Goal: Complete application form

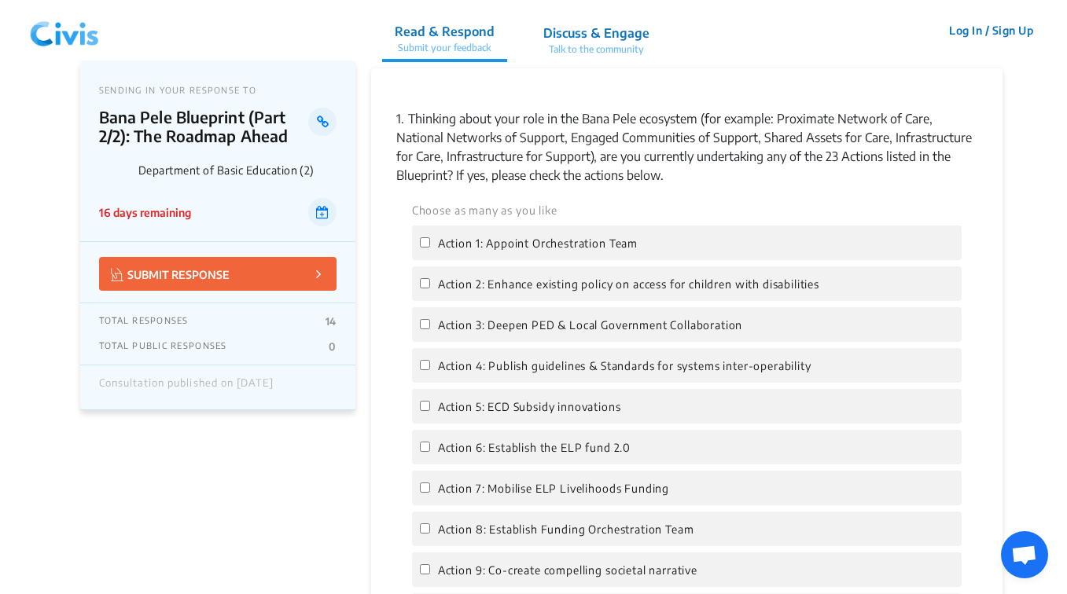
scroll to position [1415, 0]
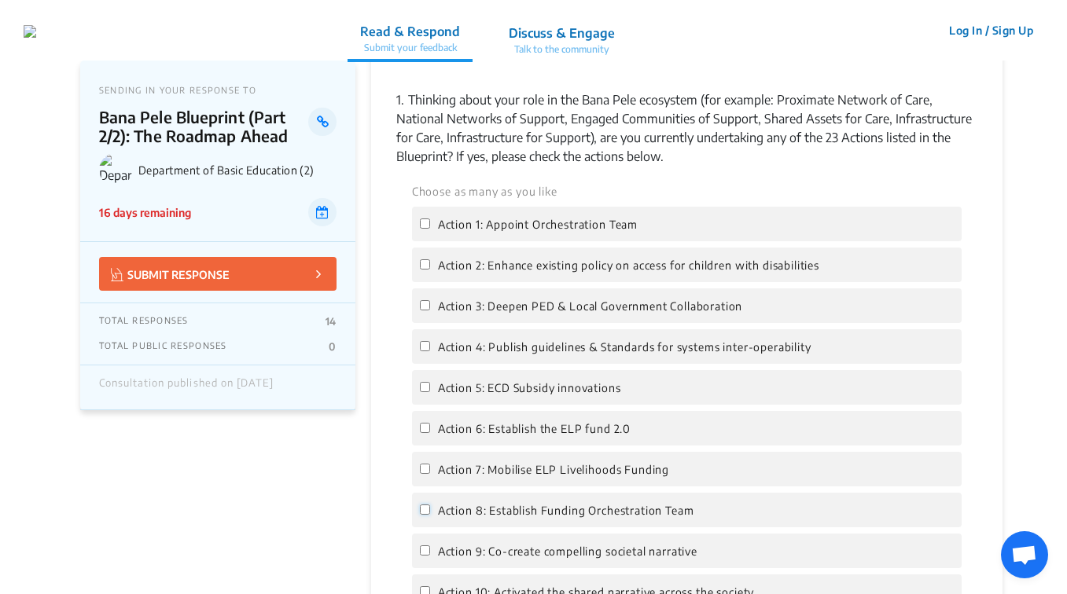
click at [428, 505] on input "Action 8: Establish Funding Orchestration Team" at bounding box center [425, 510] width 10 height 10
checkbox input "true"
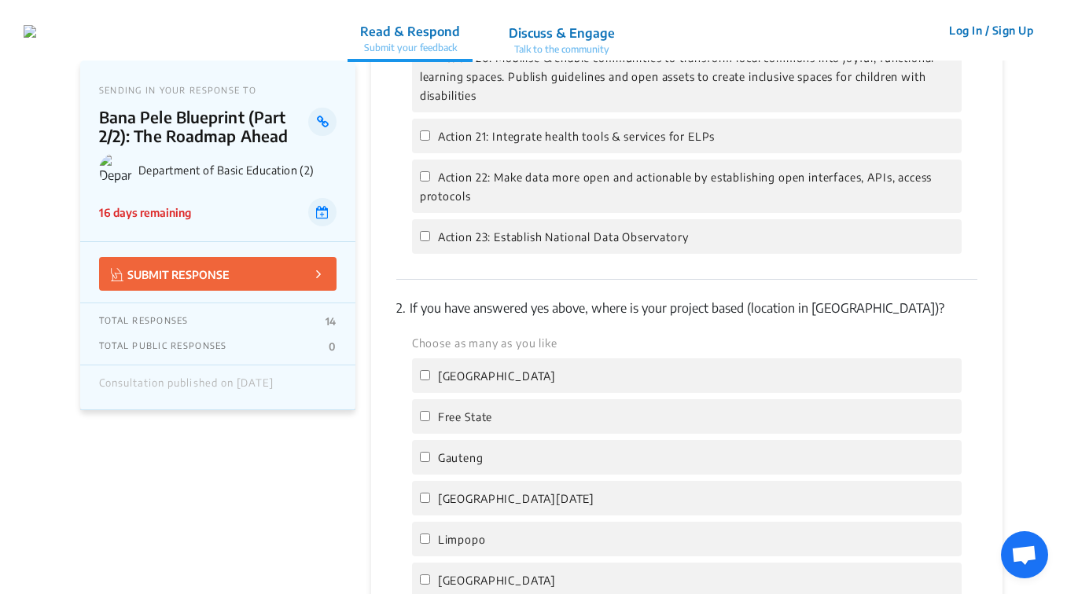
scroll to position [2437, 0]
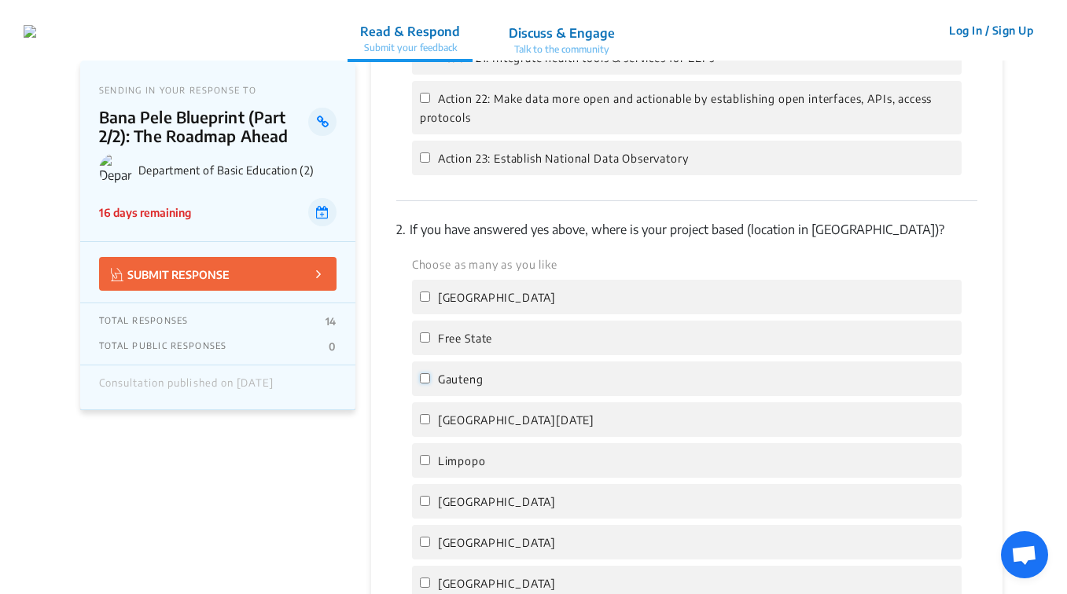
click at [428, 373] on input "Gauteng" at bounding box center [425, 378] width 10 height 10
checkbox input "true"
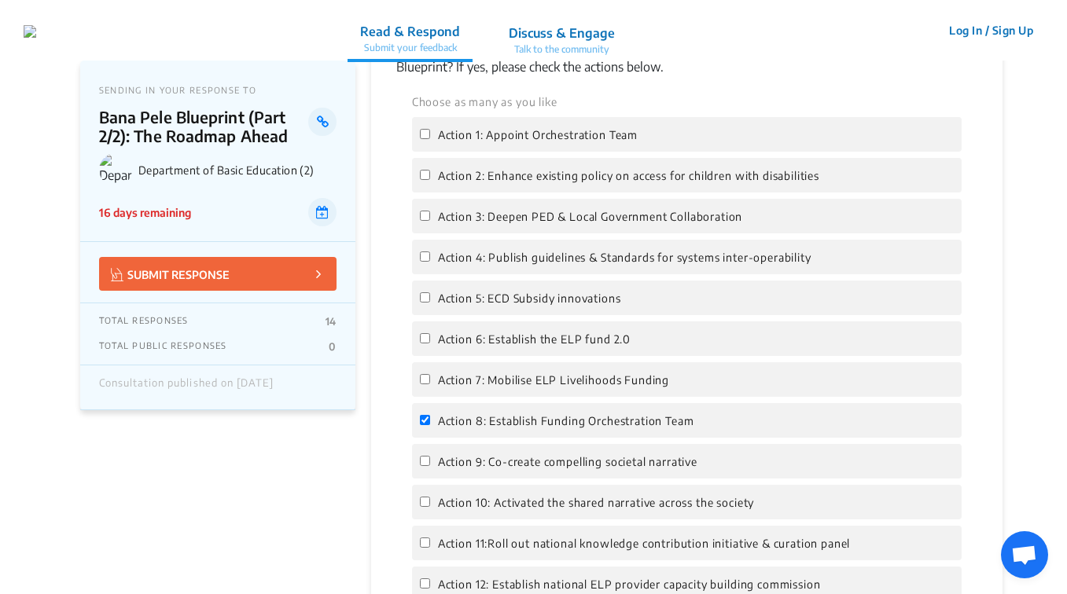
scroll to position [1572, 0]
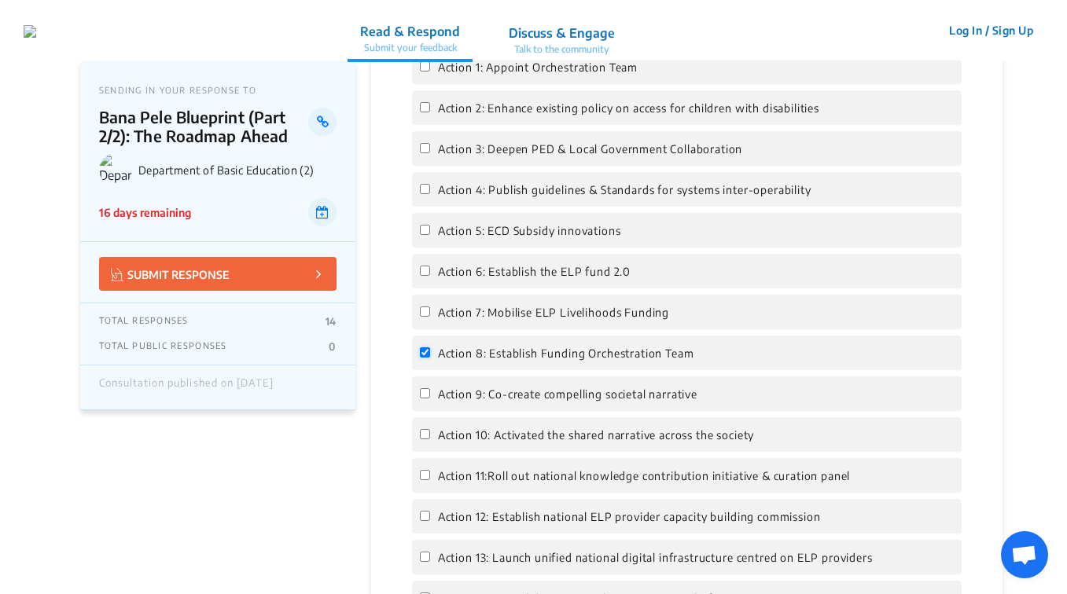
click at [421, 347] on input "Action 8: Establish Funding Orchestration Team" at bounding box center [425, 352] width 10 height 10
checkbox input "false"
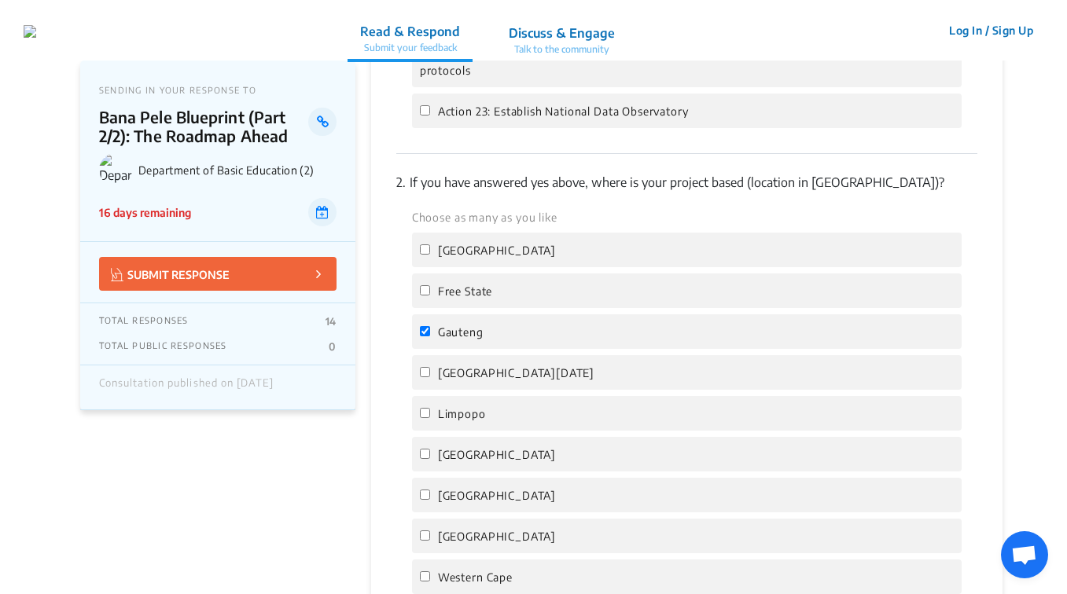
scroll to position [2516, 0]
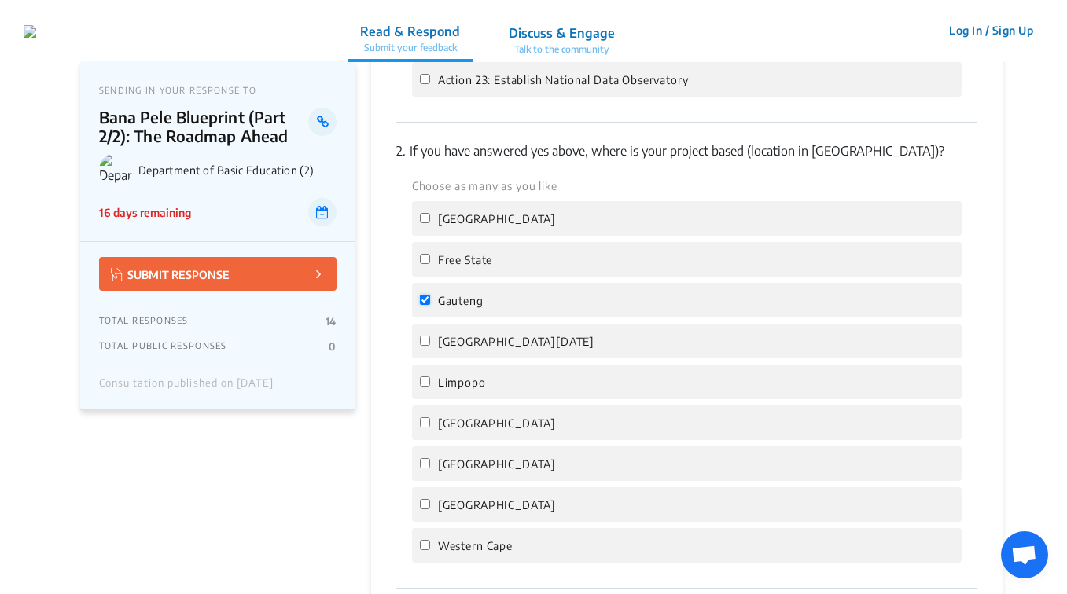
click at [425, 295] on input "Gauteng" at bounding box center [425, 300] width 10 height 10
checkbox input "false"
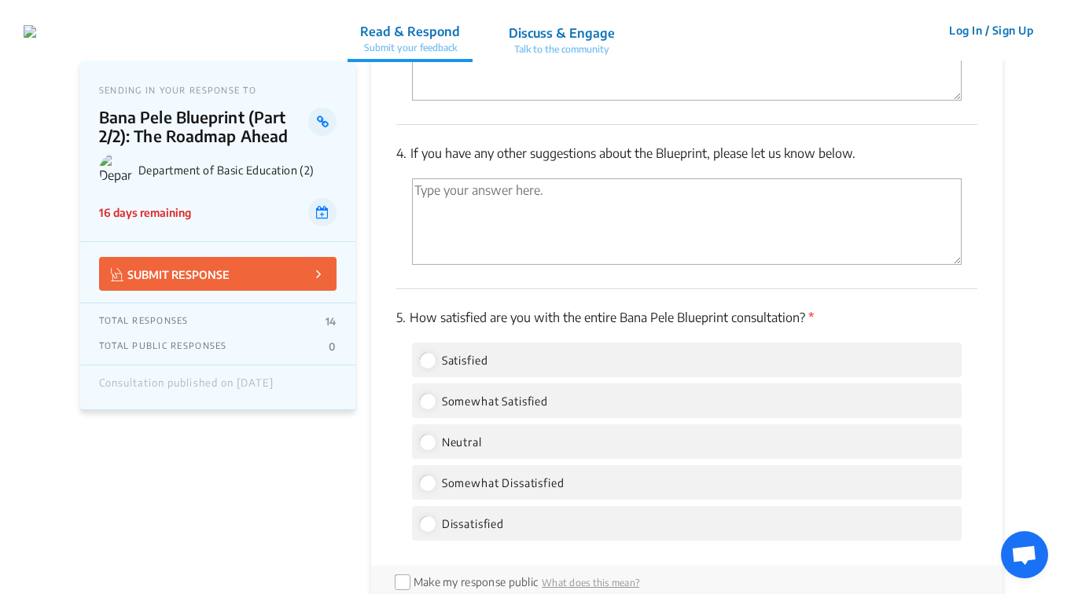
scroll to position [3145, 0]
click at [432, 350] on label "Satisfied" at bounding box center [454, 359] width 68 height 19
click at [432, 352] on input "Satisfied" at bounding box center [427, 359] width 14 height 14
radio input "true"
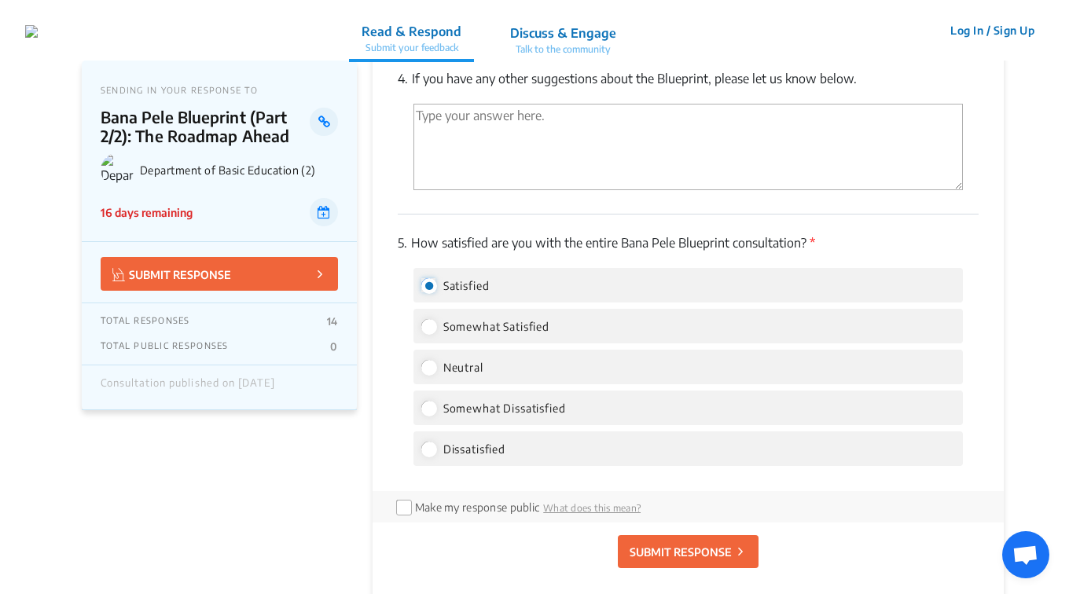
scroll to position [3380, 0]
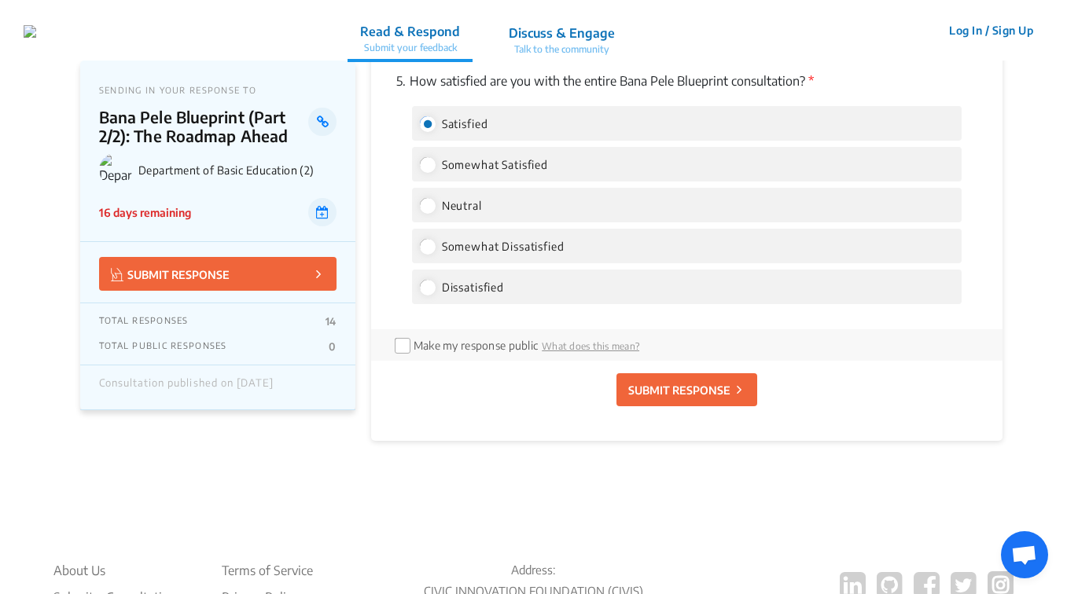
click at [704, 382] on p "SUBMIT RESPONSE" at bounding box center [679, 390] width 102 height 17
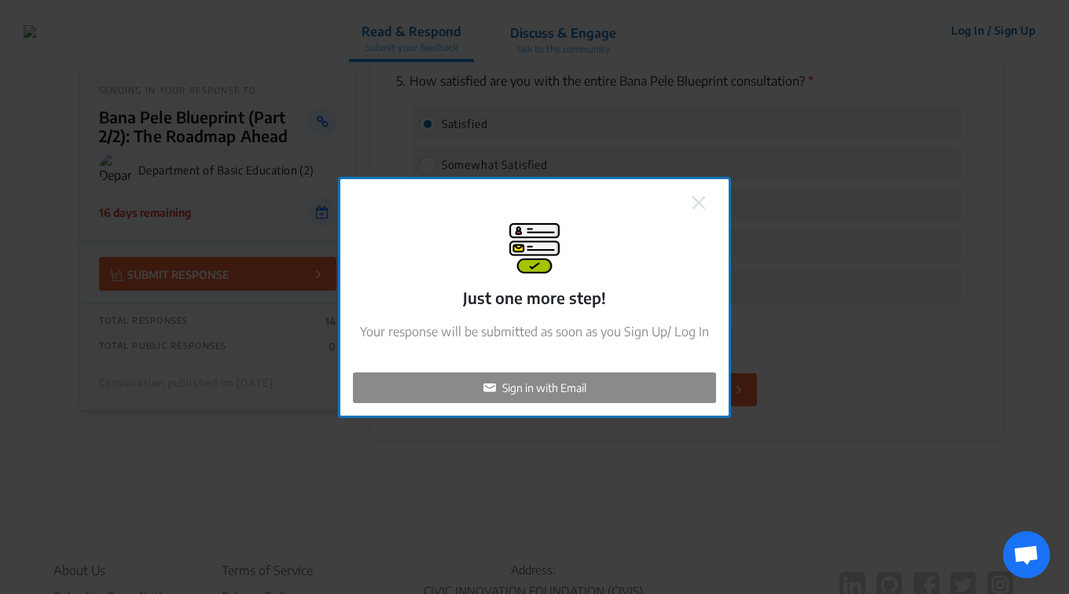
click at [618, 383] on div "Sign in with Email" at bounding box center [534, 388] width 363 height 31
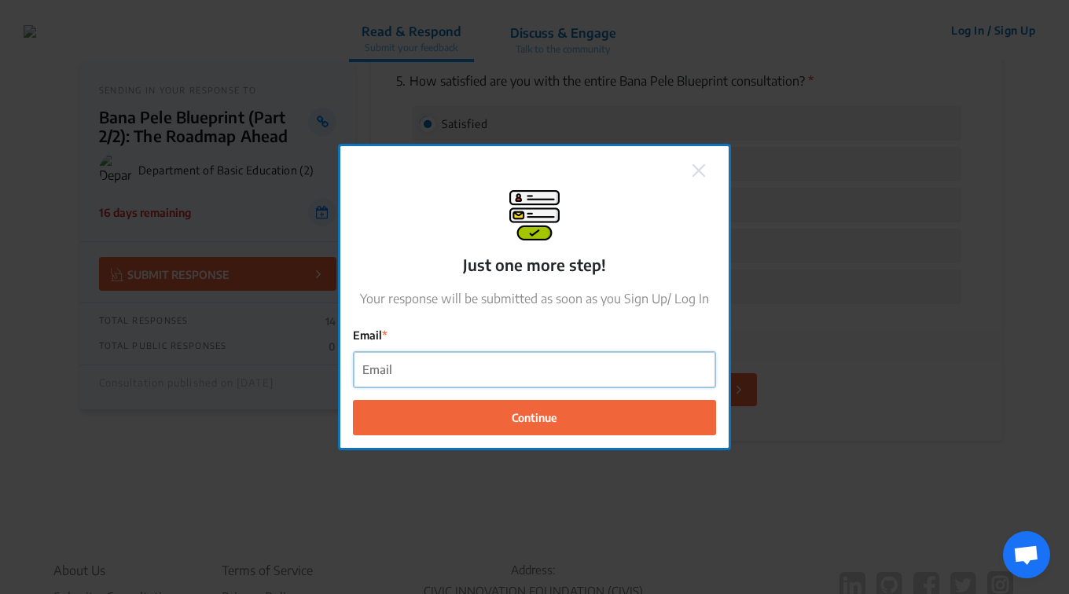
click at [540, 369] on input "Email" at bounding box center [535, 369] width 362 height 35
type input "[PERSON_NAME][EMAIL_ADDRESS][DOMAIN_NAME]"
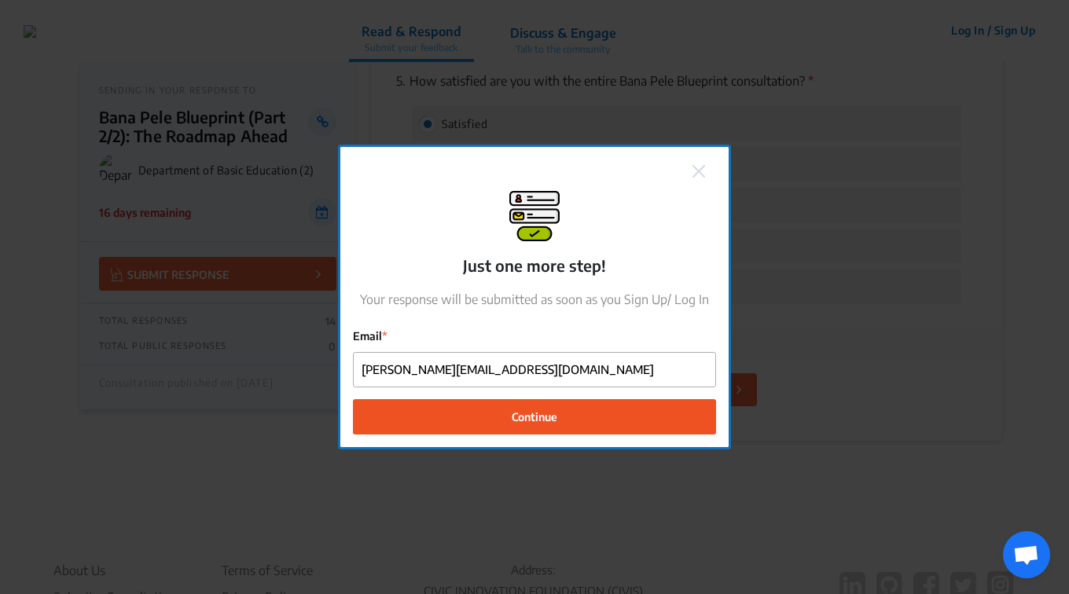
click at [555, 434] on button "Continue" at bounding box center [534, 416] width 363 height 35
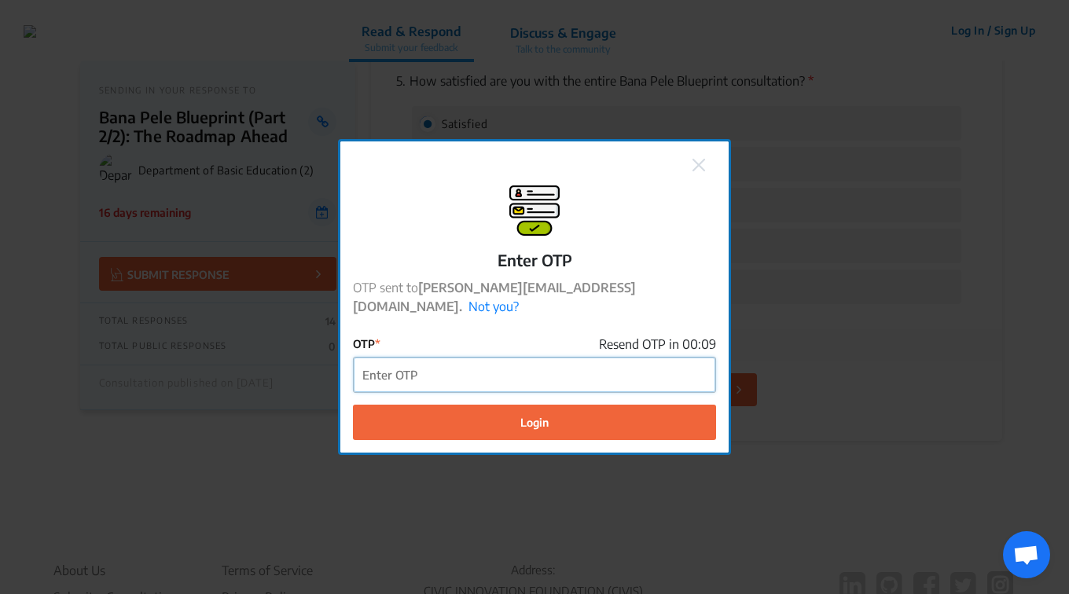
click at [457, 366] on input "OTP" at bounding box center [535, 375] width 362 height 35
click at [423, 358] on input "OTP" at bounding box center [535, 375] width 362 height 35
paste input "976340"
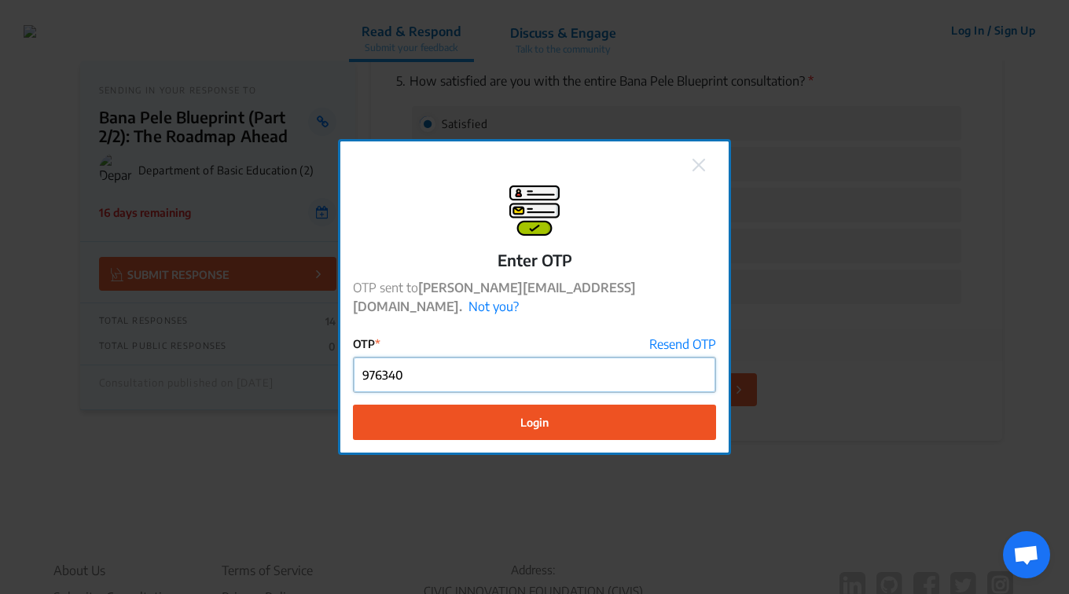
type input "976340"
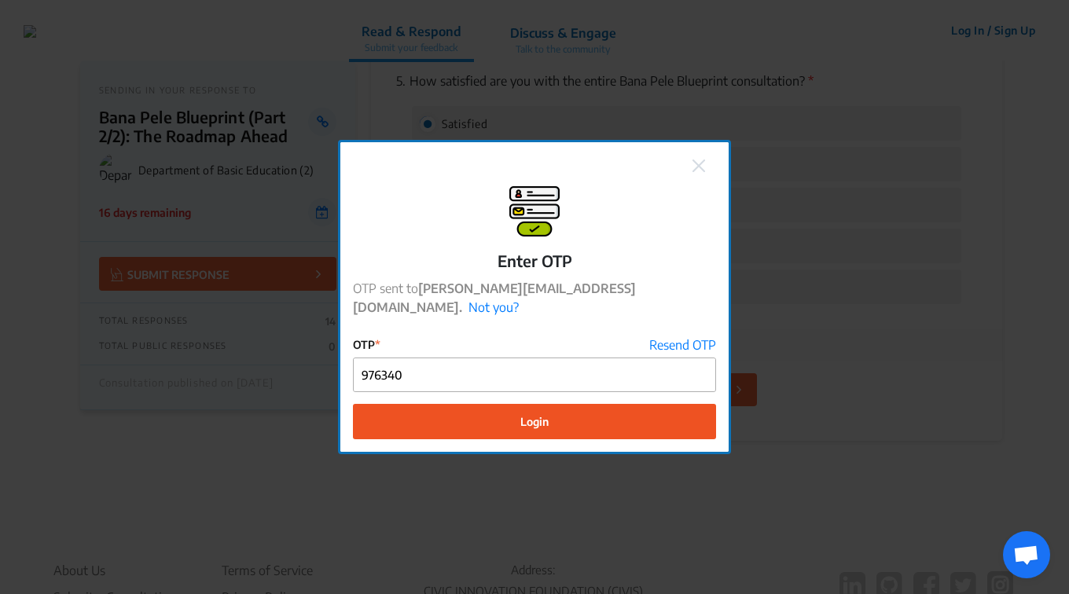
click at [504, 420] on button "Login" at bounding box center [534, 421] width 363 height 35
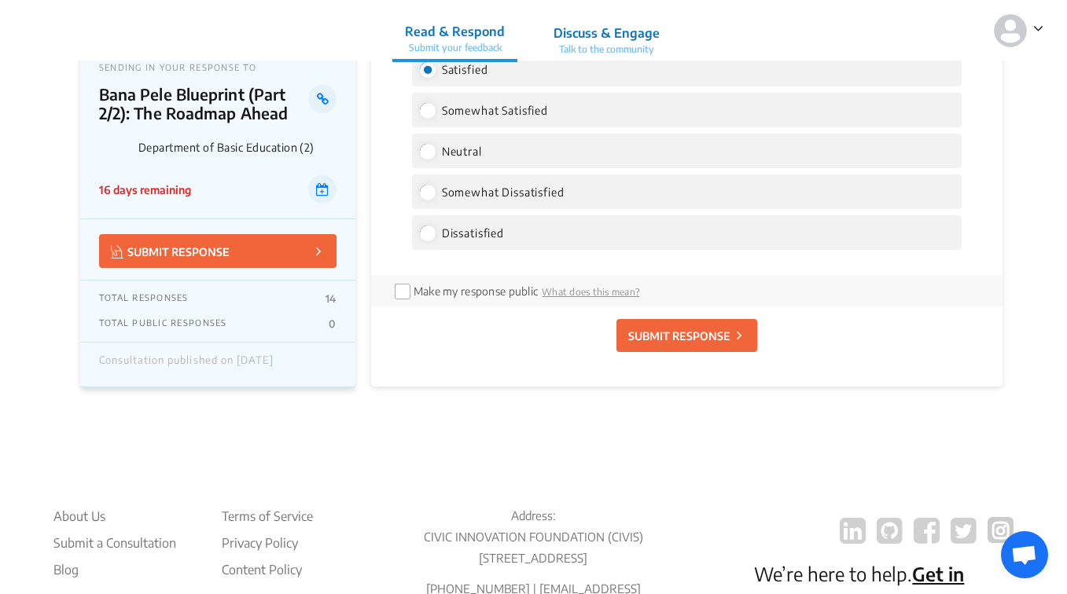
scroll to position [3437, 0]
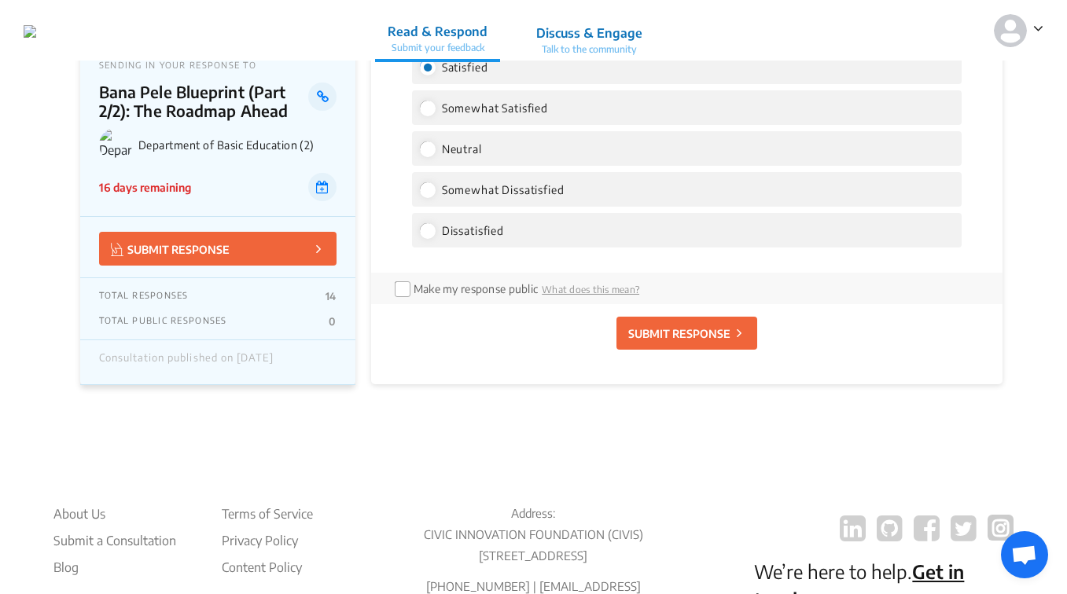
click at [675, 325] on p "SUBMIT RESPONSE" at bounding box center [679, 333] width 102 height 17
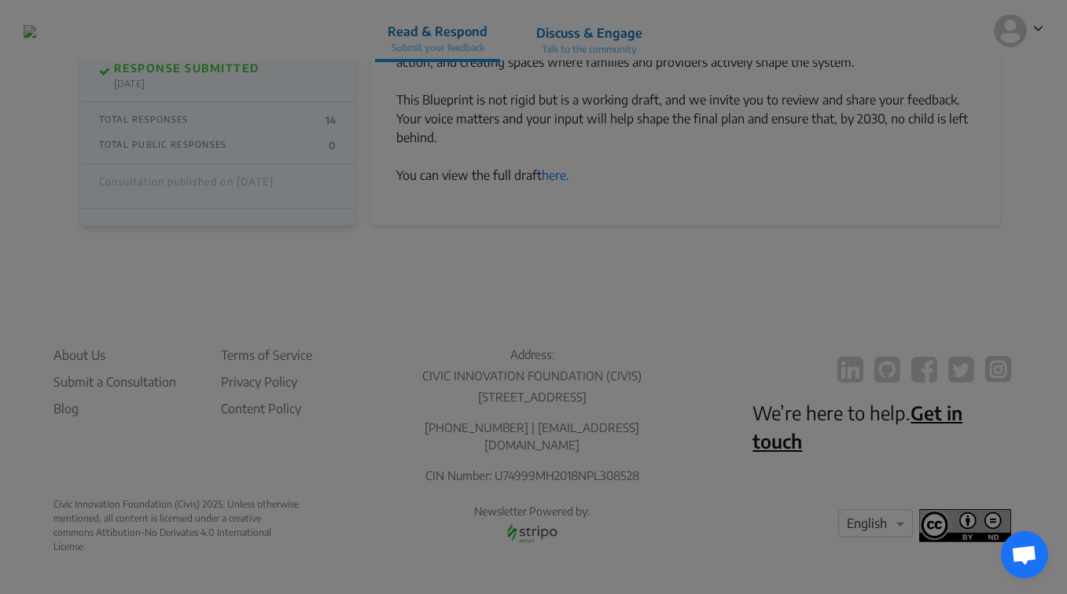
scroll to position [1219, 0]
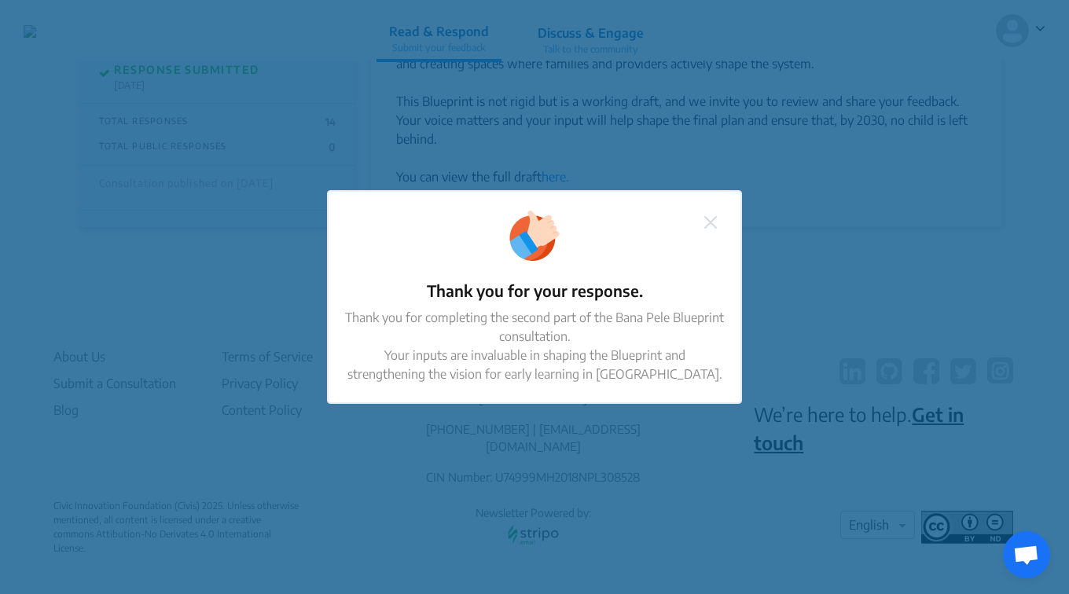
click at [714, 218] on img at bounding box center [710, 222] width 13 height 13
